Goal: Register for event/course

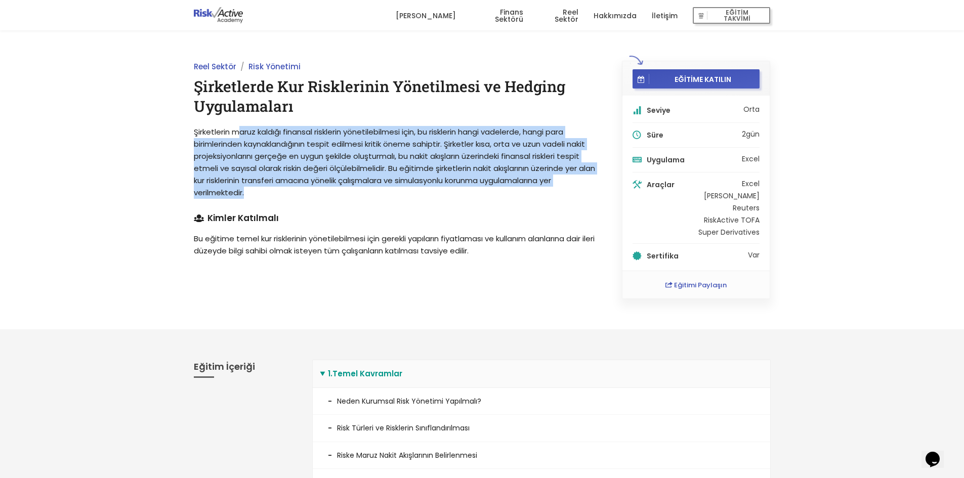
drag, startPoint x: 241, startPoint y: 131, endPoint x: 478, endPoint y: 192, distance: 244.1
click at [478, 192] on p "Şirketlerin maruz kaldığı finansal risklerin yönetilebilmesi için, bu risklerin…" at bounding box center [396, 162] width 405 height 73
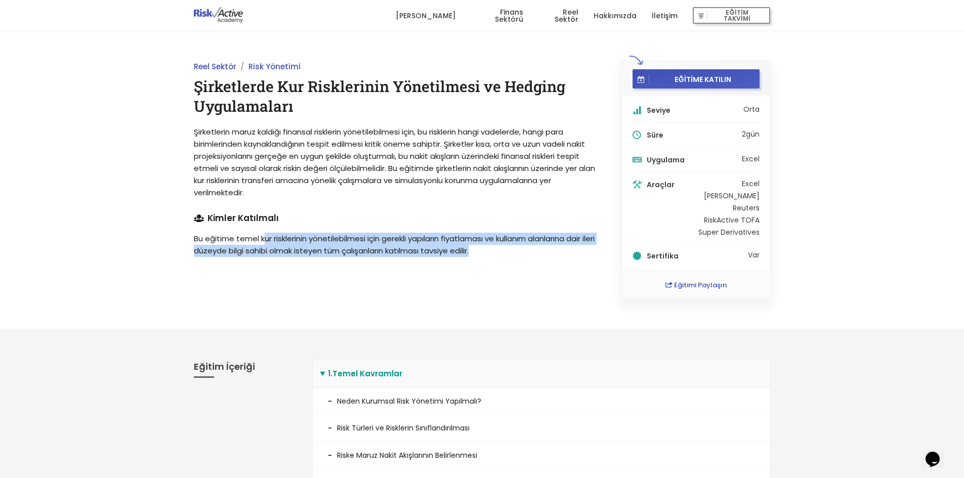
drag, startPoint x: 262, startPoint y: 239, endPoint x: 537, endPoint y: 248, distance: 275.4
click at [537, 248] on p "Bu eğitime temel kur risklerinin yönetilebilmesi için gerekli yapıların fiyatla…" at bounding box center [396, 245] width 405 height 24
click at [444, 245] on p "Bu eğitime temel kur risklerinin yönetilebilmesi için gerekli yapıların fiyatla…" at bounding box center [396, 245] width 405 height 24
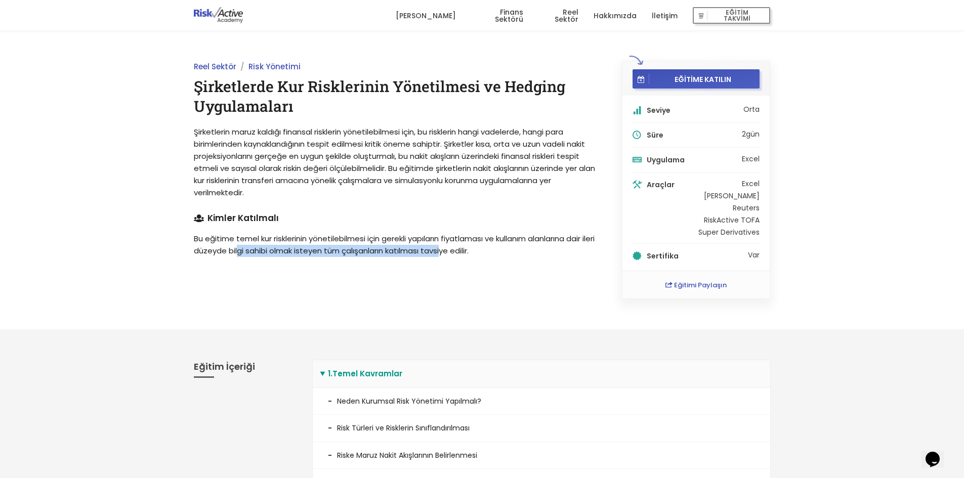
drag, startPoint x: 251, startPoint y: 246, endPoint x: 462, endPoint y: 250, distance: 210.5
click at [460, 254] on p "Bu eğitime temel kur risklerinin yönetilebilmesi için gerekli yapıların fiyatla…" at bounding box center [396, 245] width 405 height 24
click at [347, 158] on span "Şirketlerin maruz kaldığı finansal risklerin yönetilebilmesi için, bu risklerin…" at bounding box center [394, 162] width 401 height 71
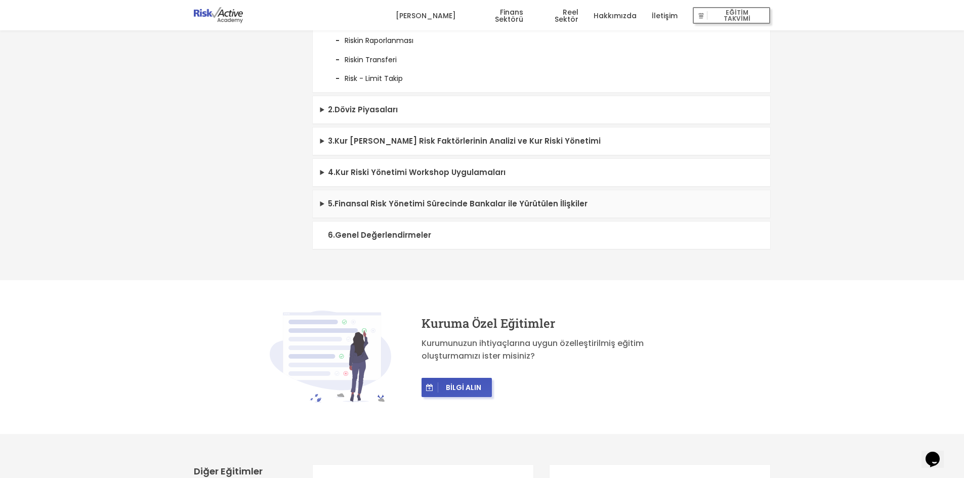
scroll to position [557, 0]
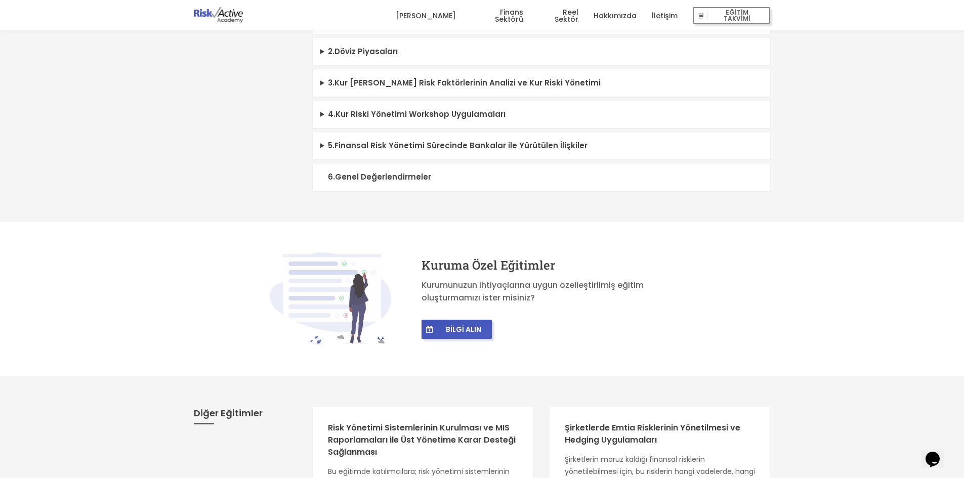
click at [370, 175] on summary "6 . Genel Değerlendirmeler" at bounding box center [541, 177] width 457 height 28
click at [502, 147] on summary "5 . Finansal Risk Yönetimi Sürecinde Bankalar ile Yürütülen İlişkiler" at bounding box center [541, 146] width 457 height 28
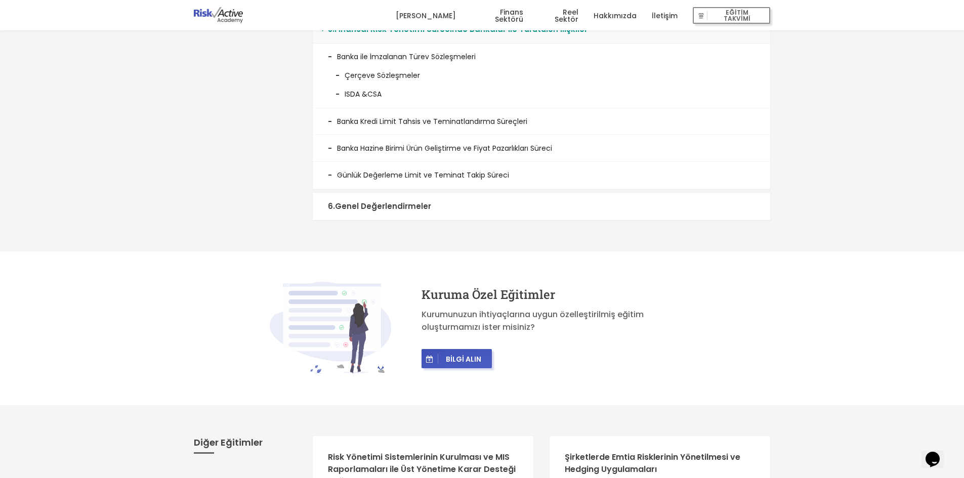
scroll to position [506, 0]
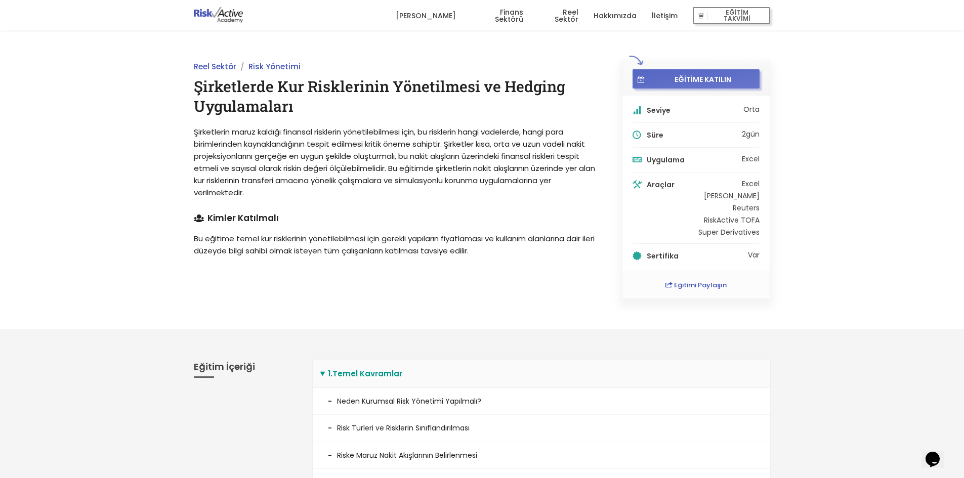
click at [720, 77] on span "EĞİTİME KATILIN" at bounding box center [702, 78] width 107 height 9
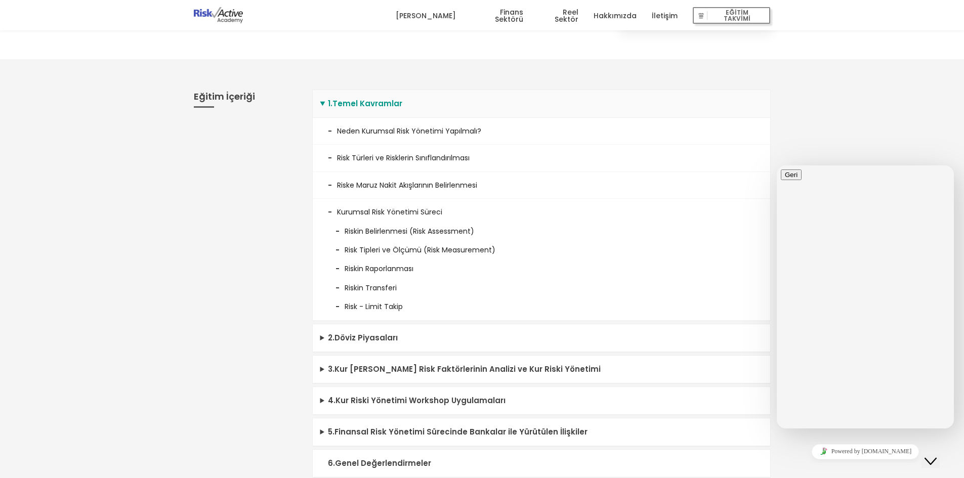
scroll to position [253, 0]
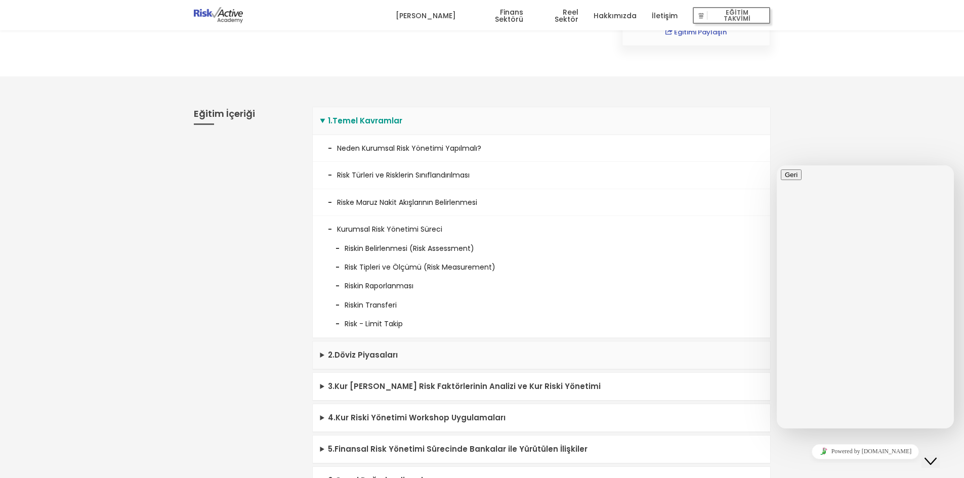
click at [358, 354] on summary "2 . Döviz Piyasaları" at bounding box center [541, 356] width 457 height 28
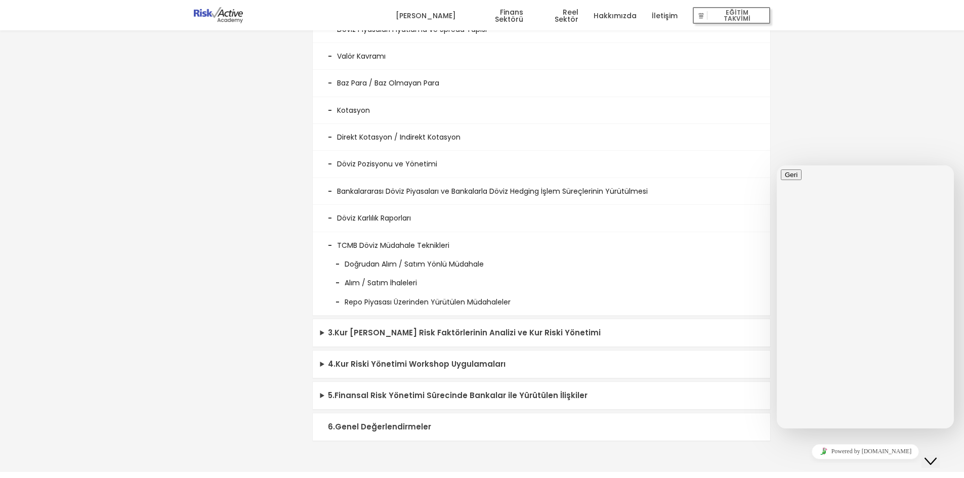
scroll to position [607, 0]
click at [376, 329] on summary "3 . Kur Riskine İlişkin Risk Faktörlerinin Analizi ve Kur Riski Yönetimi" at bounding box center [541, 332] width 457 height 28
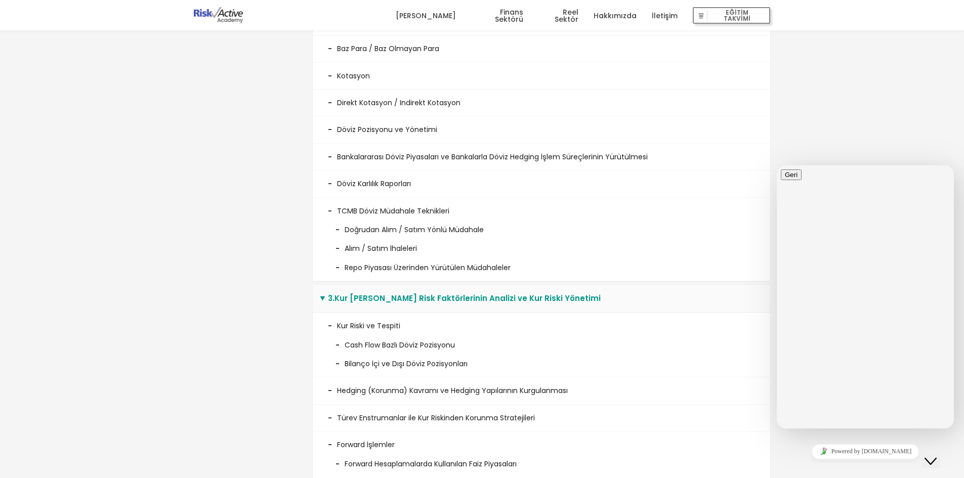
scroll to position [708, 0]
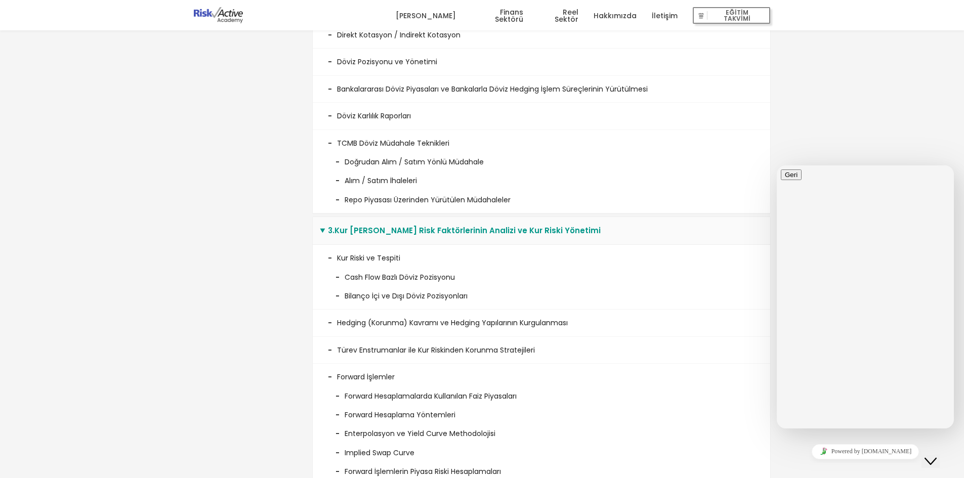
drag, startPoint x: 420, startPoint y: 229, endPoint x: 614, endPoint y: 233, distance: 193.8
click at [614, 233] on summary "3 . Kur Riskine İlişkin Risk Faktörlerinin Analizi ve Kur Riski Yönetimi" at bounding box center [541, 231] width 457 height 28
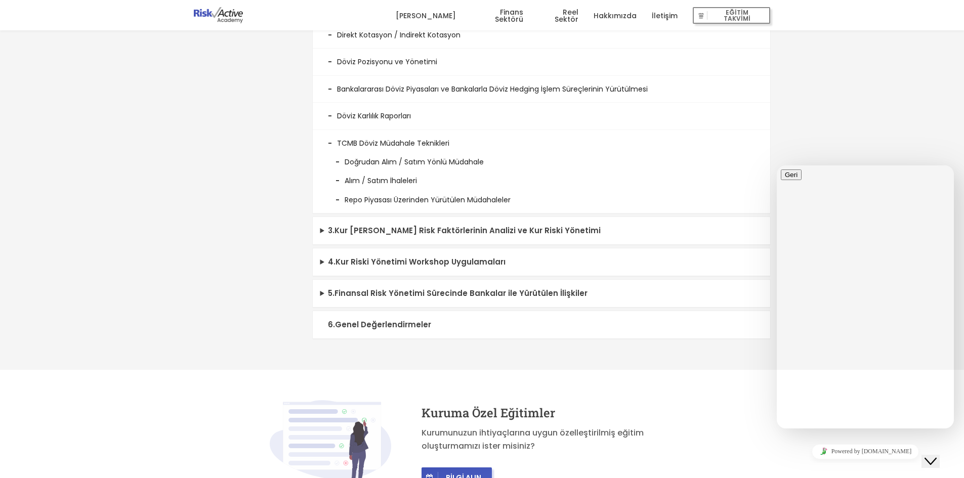
type input "sevda bayar"
type input "sevdabayar86@gmail.com"
type input "4"
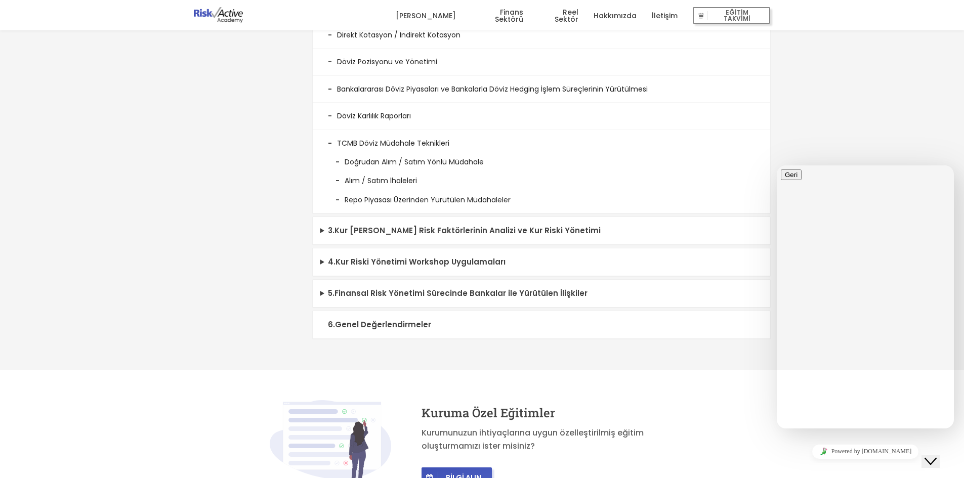
type input "905558559312"
type input "daikin"
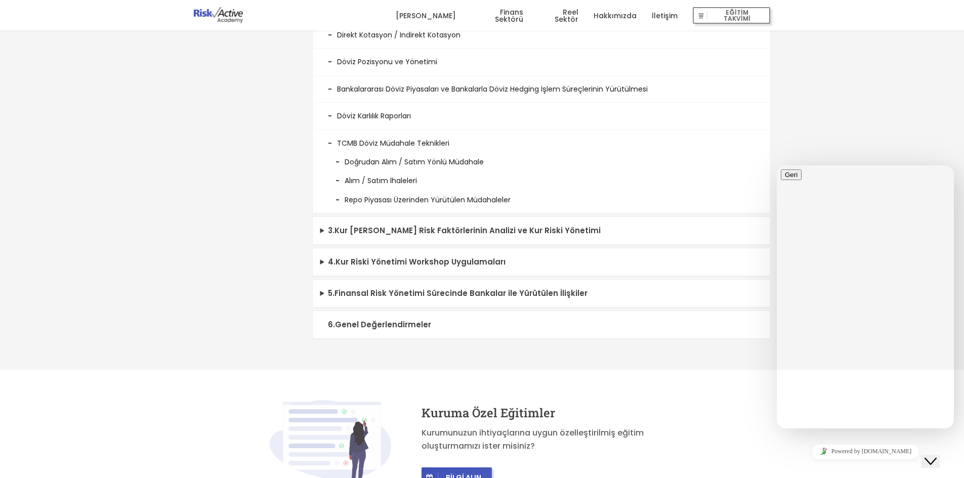
type textarea "eğitim hakkında bilgi almak istiyorum"
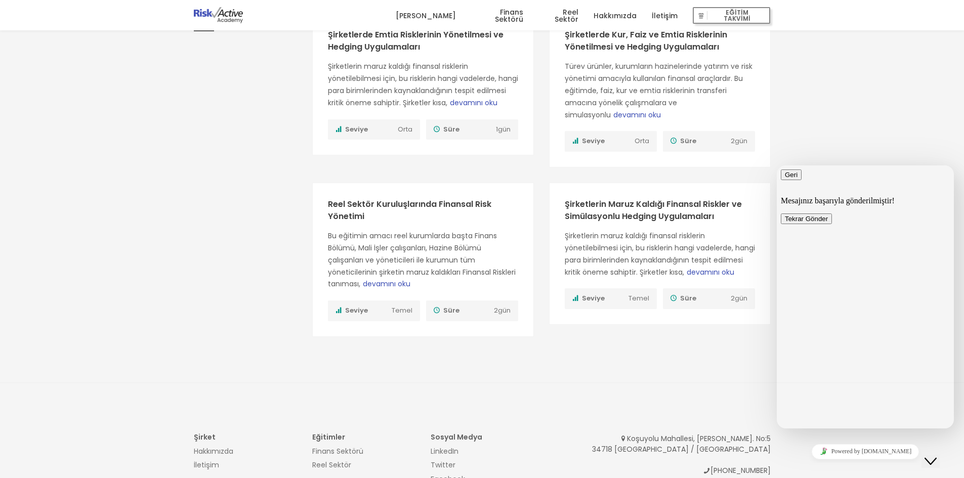
scroll to position [1380, 0]
